Goal: Transaction & Acquisition: Download file/media

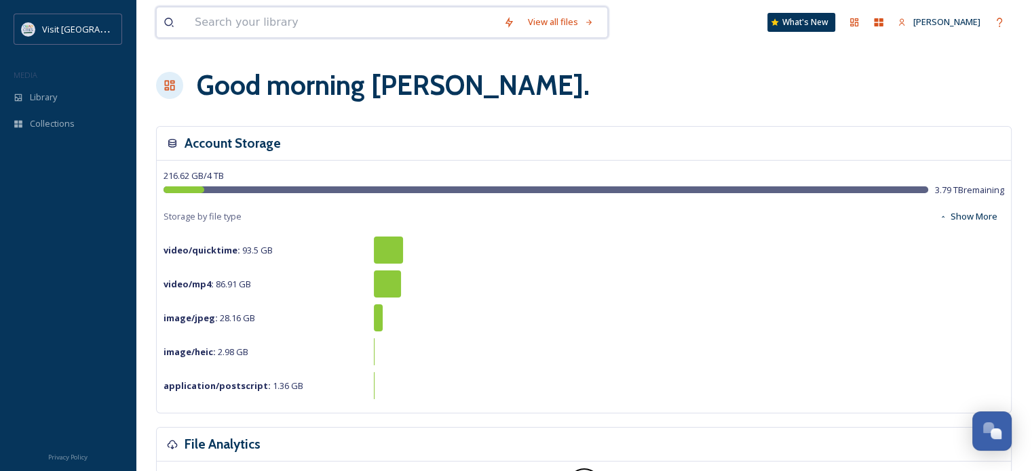
click at [285, 16] on input at bounding box center [342, 22] width 309 height 30
type input "destination qc"
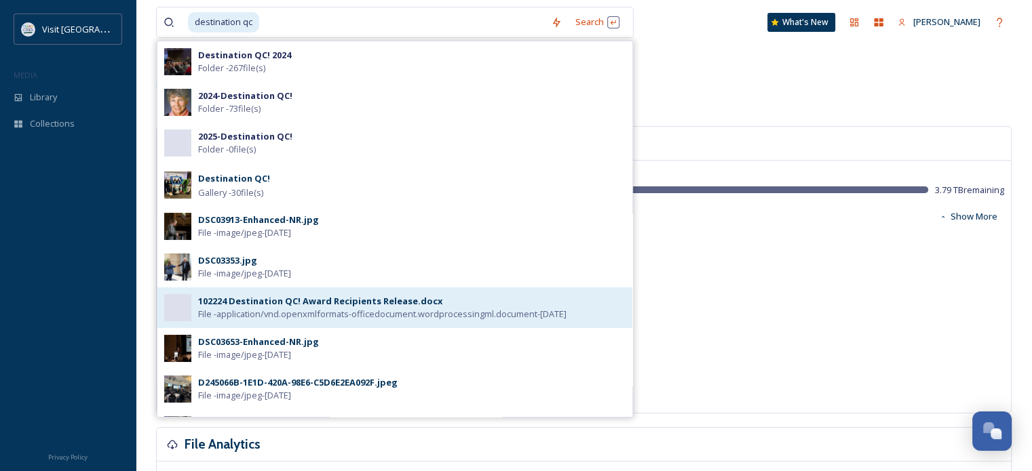
click at [294, 306] on div "102224 Destination QC! Award Recipients Release.docx" at bounding box center [320, 301] width 244 height 13
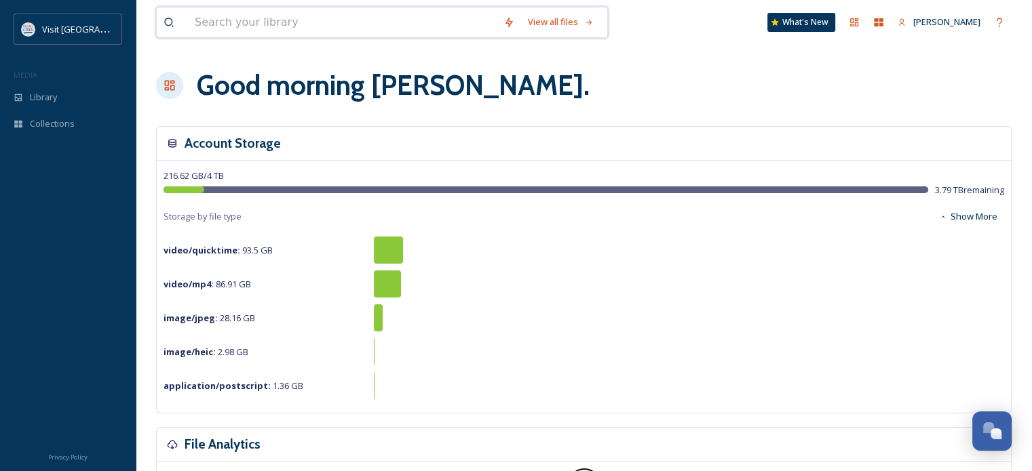
click at [239, 26] on input at bounding box center [342, 22] width 309 height 30
type input "destination qc"
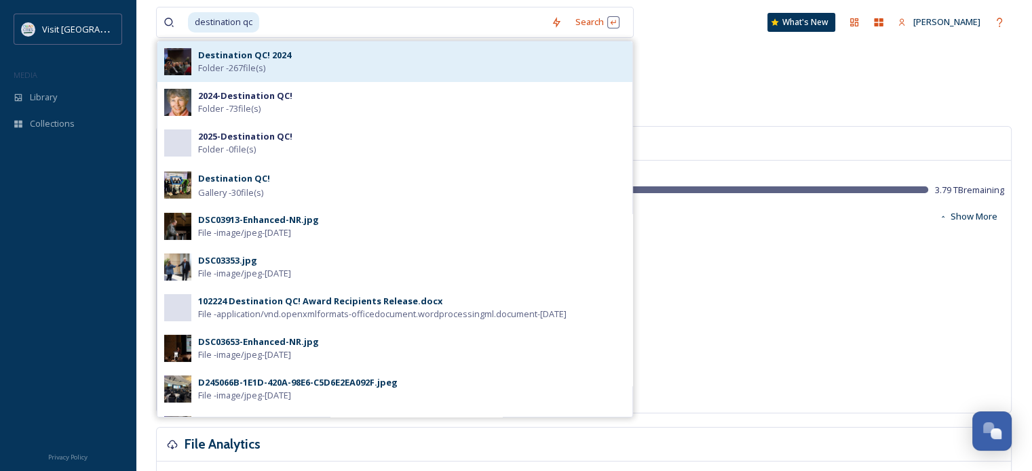
click at [239, 51] on strong "Destination QC! 2024" at bounding box center [244, 55] width 93 height 12
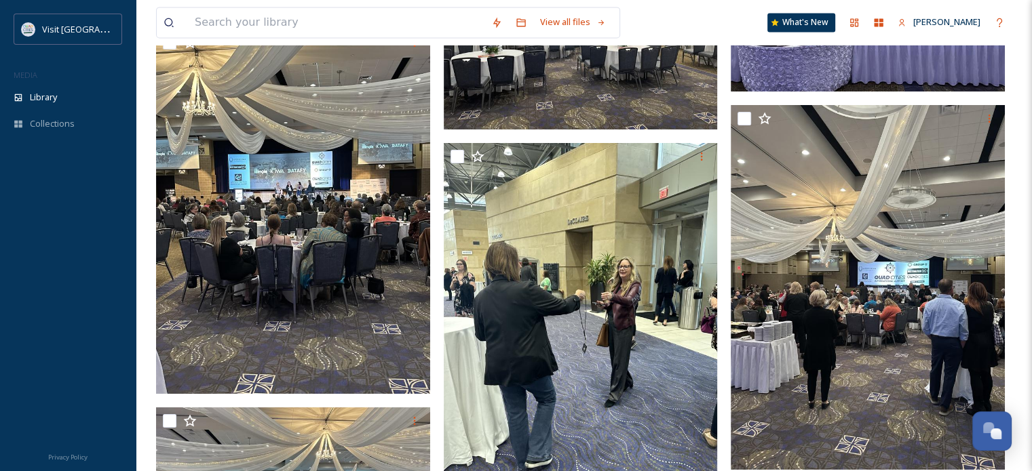
scroll to position [7243, 0]
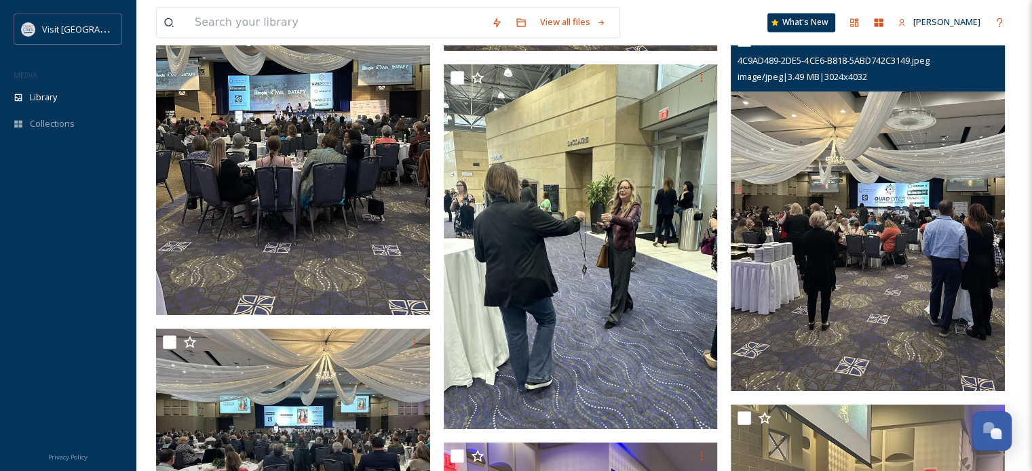
click at [944, 225] on img at bounding box center [868, 208] width 274 height 365
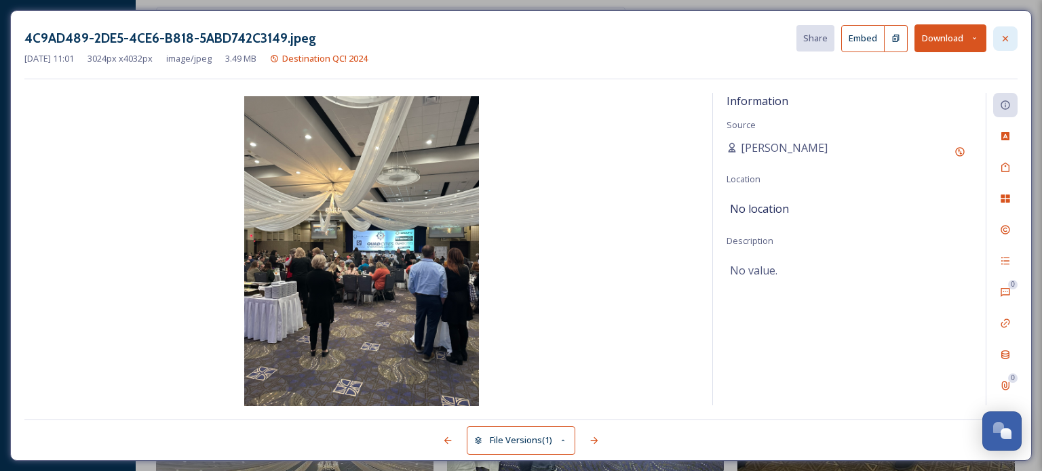
click at [996, 42] on div at bounding box center [1005, 38] width 24 height 24
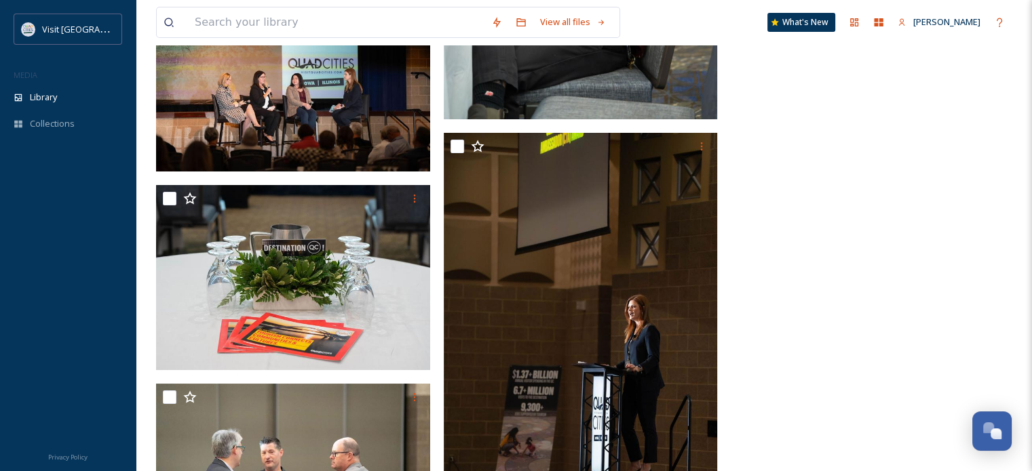
scroll to position [31301, 0]
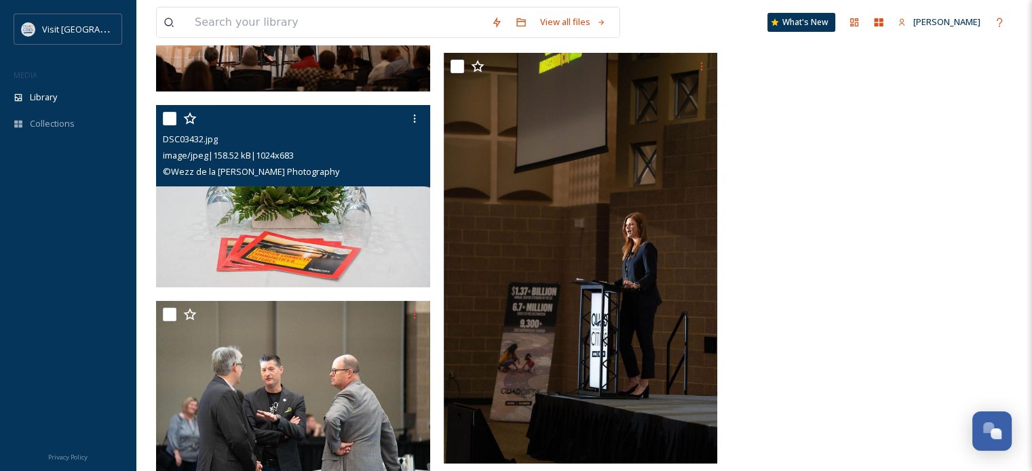
click at [363, 201] on img at bounding box center [293, 196] width 274 height 183
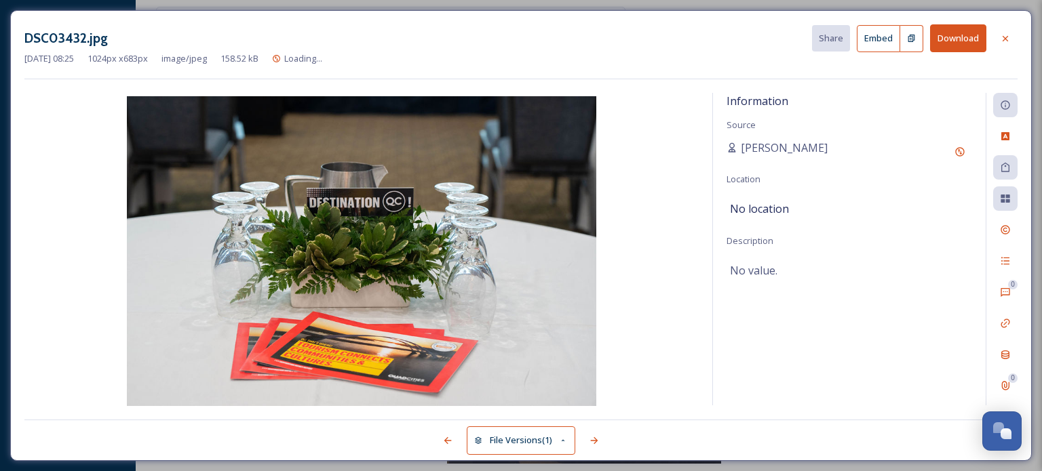
click at [973, 40] on button "Download" at bounding box center [958, 38] width 56 height 28
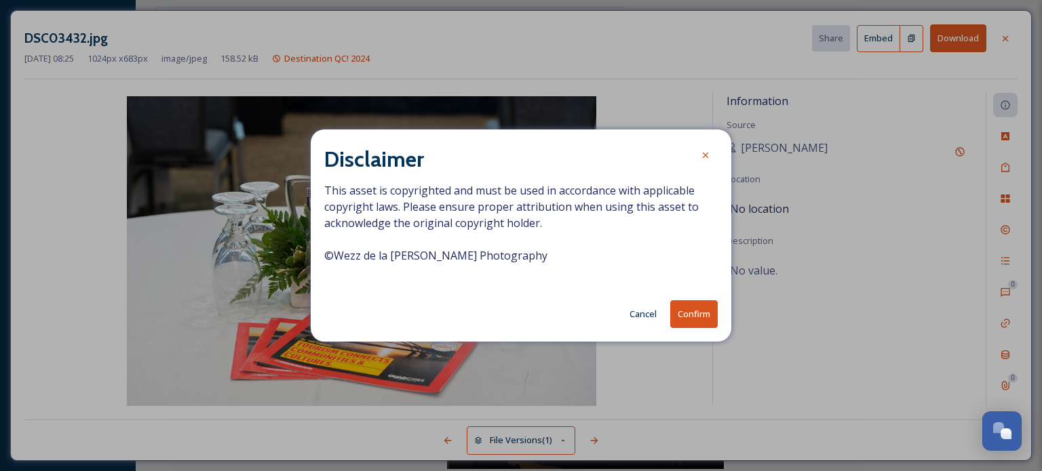
click at [697, 317] on button "Confirm" at bounding box center [693, 315] width 47 height 28
